Goal: Task Accomplishment & Management: Manage account settings

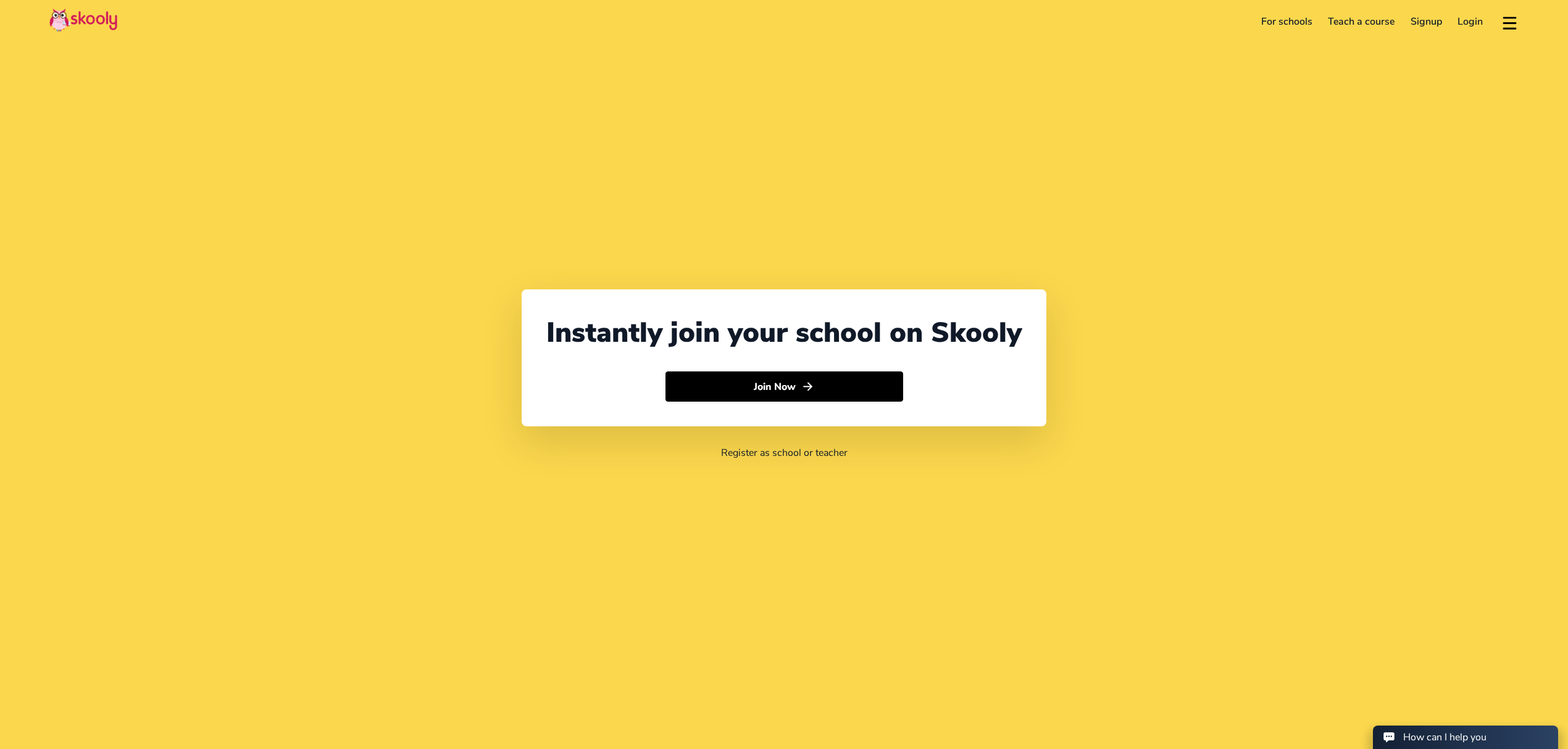
select select "971"
select select "[GEOGRAPHIC_DATA]"
select select "[GEOGRAPHIC_DATA]/[GEOGRAPHIC_DATA]"
click at [1467, 25] on link "Login" at bounding box center [1471, 21] width 41 height 20
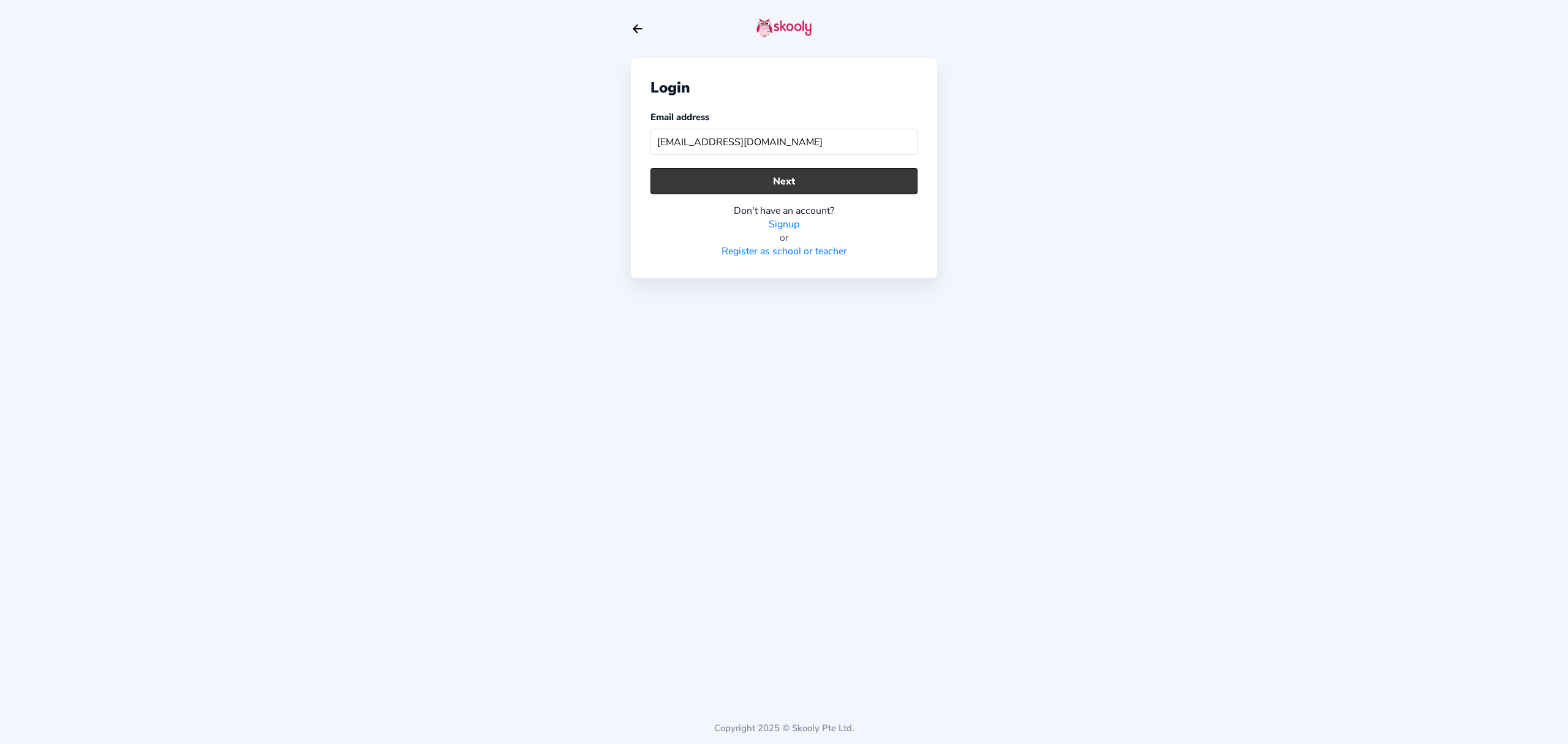
type input "[EMAIL_ADDRESS][DOMAIN_NAME]"
click at [768, 182] on button "Next" at bounding box center [784, 181] width 267 height 26
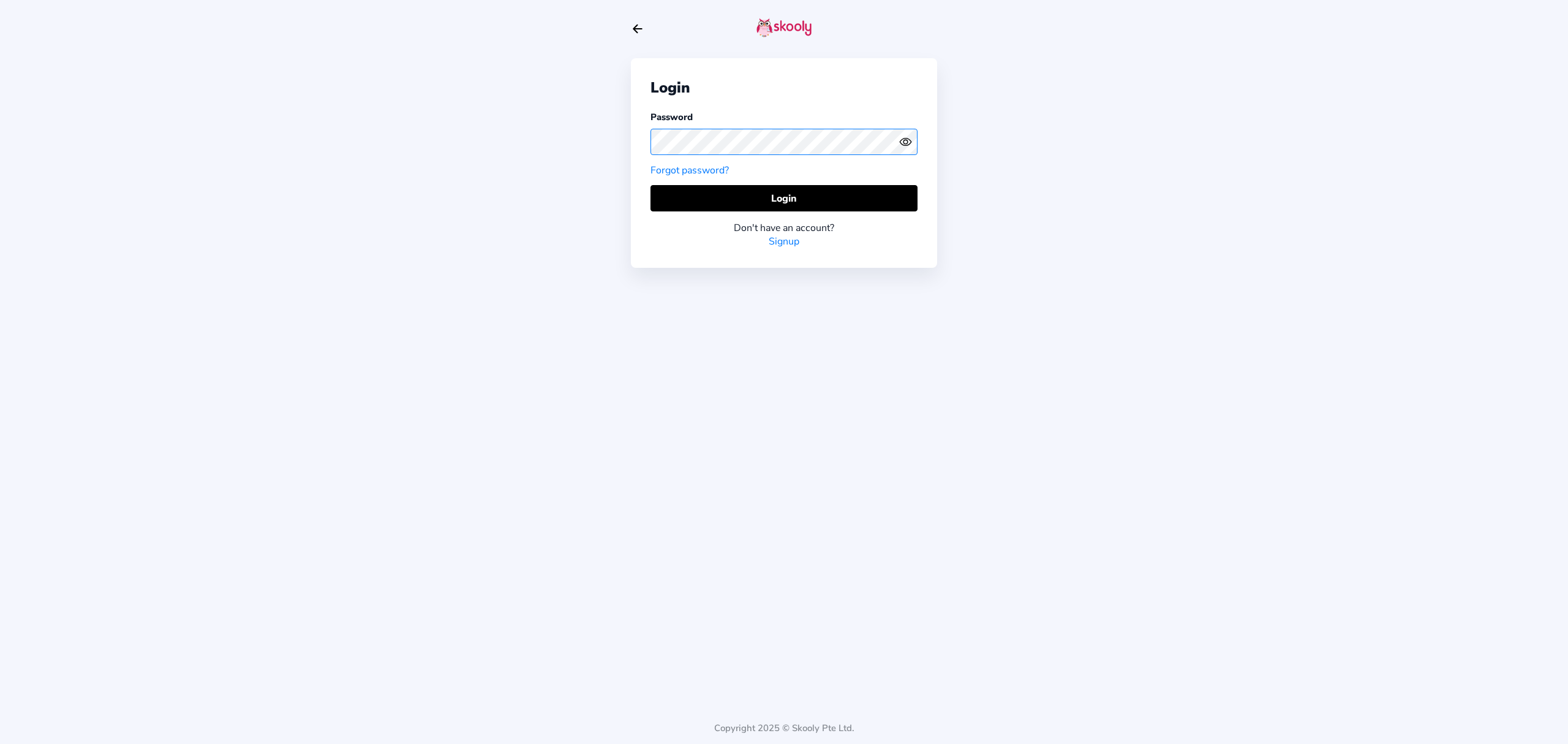
click at [614, 128] on div "Login Password Forgot password? Login Don't have an account? Signup Copyright 2…" at bounding box center [784, 372] width 1568 height 744
click at [907, 145] on icon "eye outline" at bounding box center [905, 142] width 11 height 8
click at [759, 197] on button "Login" at bounding box center [784, 198] width 267 height 26
